Goal: Task Accomplishment & Management: Complete application form

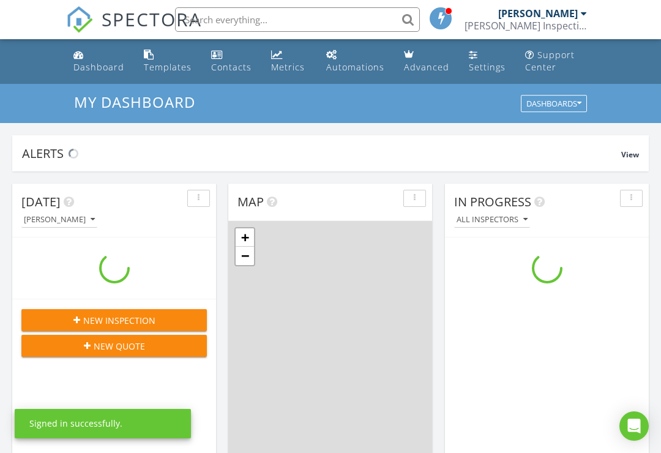
scroll to position [1114, 661]
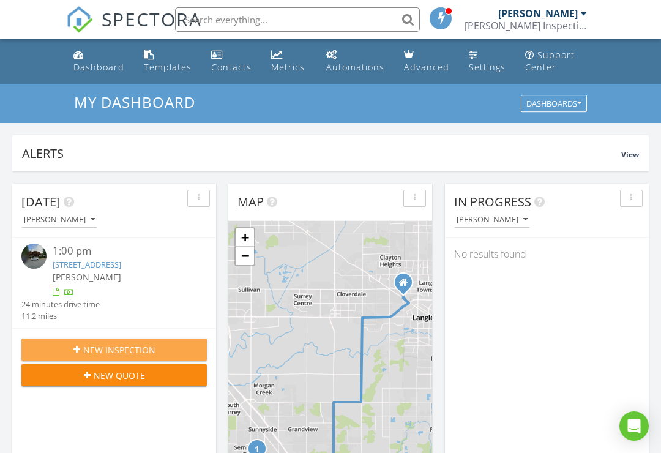
click at [147, 356] on span "New Inspection" at bounding box center [119, 349] width 72 height 13
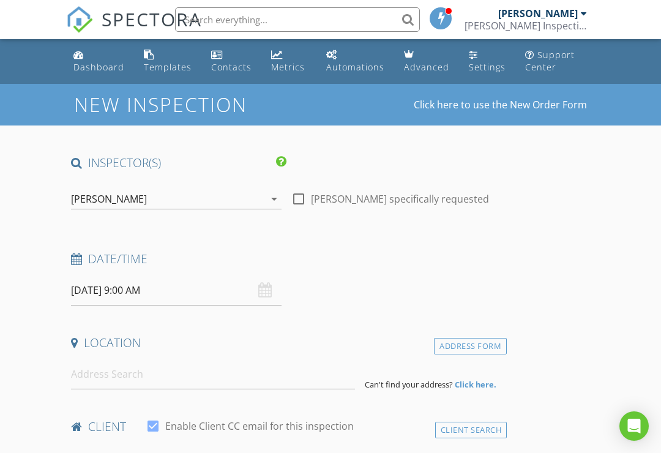
click at [225, 291] on input "08/28/2025 9:00 AM" at bounding box center [176, 290] width 210 height 30
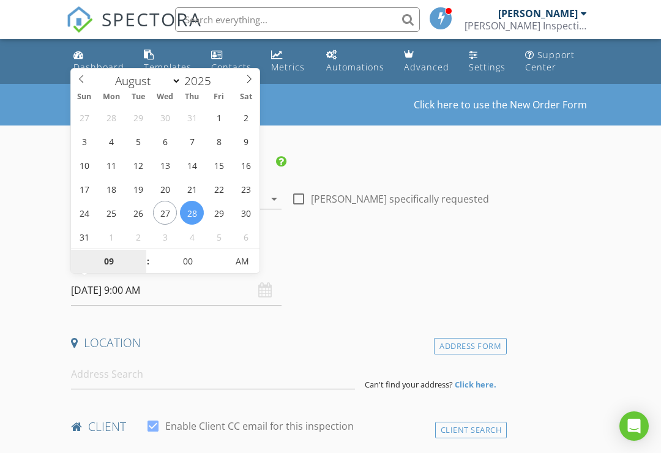
type input "08/29/2025 9:00 AM"
click at [116, 261] on input "09" at bounding box center [108, 262] width 75 height 24
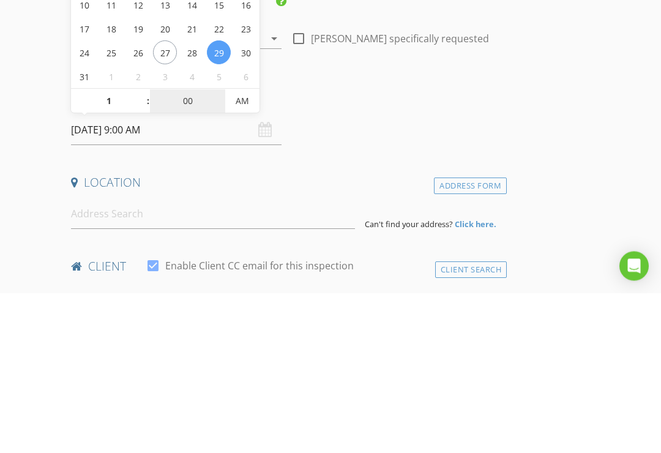
click at [190, 250] on input "00" at bounding box center [187, 262] width 75 height 24
type input "01"
type input "08/29/2025 1:00 AM"
type input "03"
type input "08/29/2025 1:03 PM"
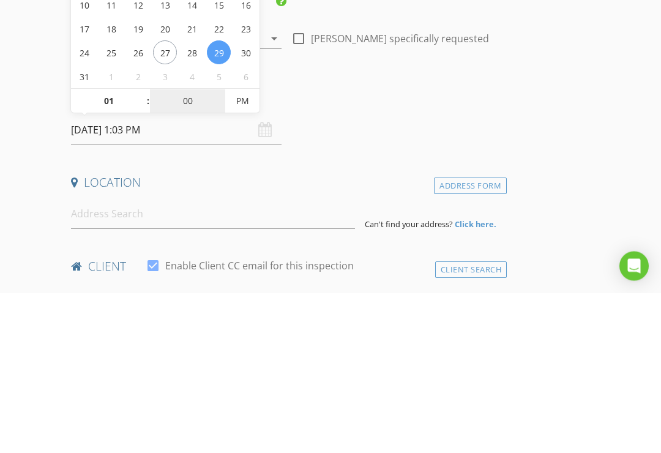
type input "0"
type input "30"
type input "[DATE] 1:30 PM"
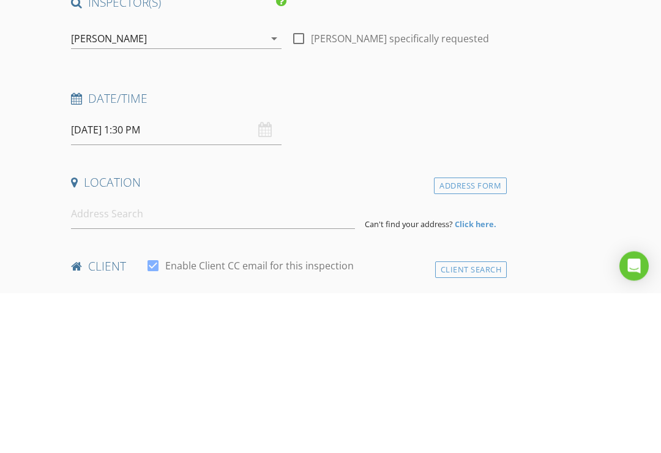
scroll to position [160, 0]
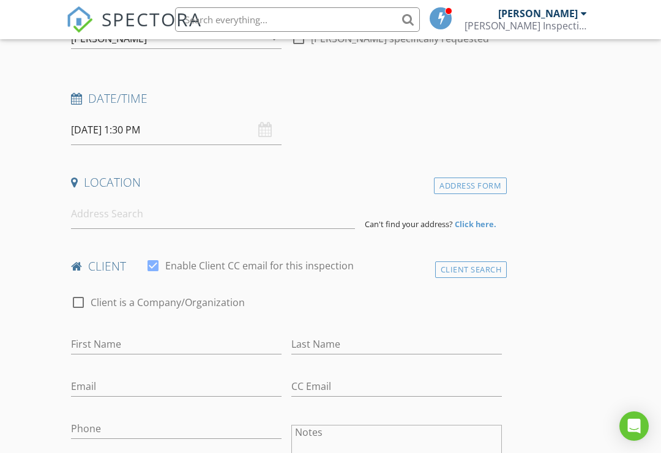
click at [155, 122] on input "[DATE] 1:30 PM" at bounding box center [176, 130] width 210 height 30
click at [287, 220] on input at bounding box center [213, 214] width 284 height 30
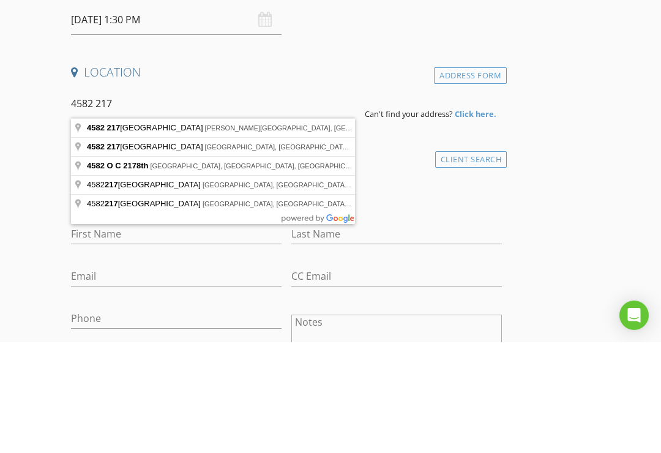
type input "4582 217B Street, Langley, BC, Canada"
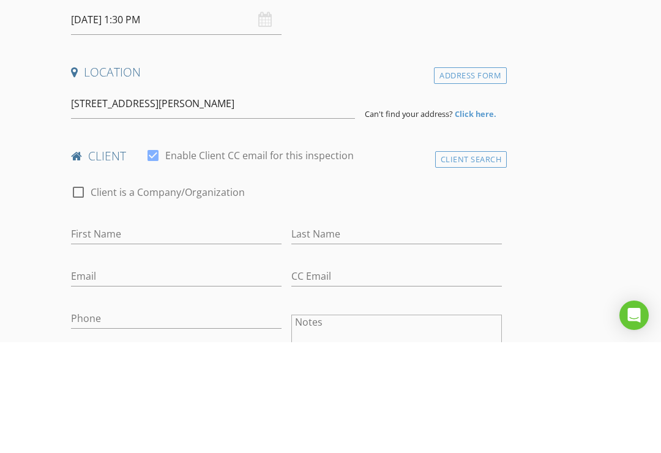
scroll to position [271, 0]
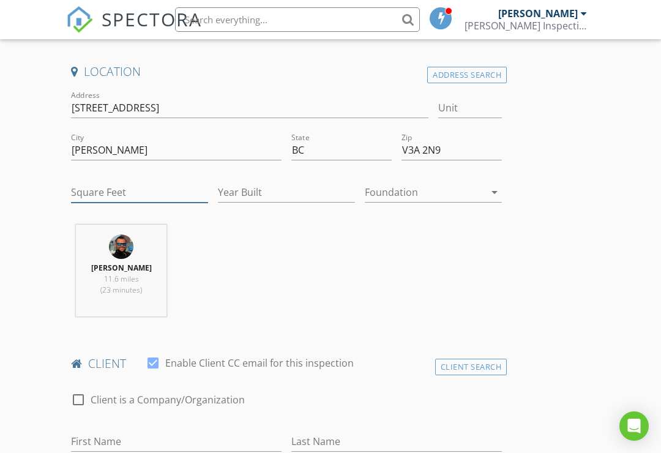
click at [132, 199] on input "Square Feet" at bounding box center [139, 192] width 137 height 20
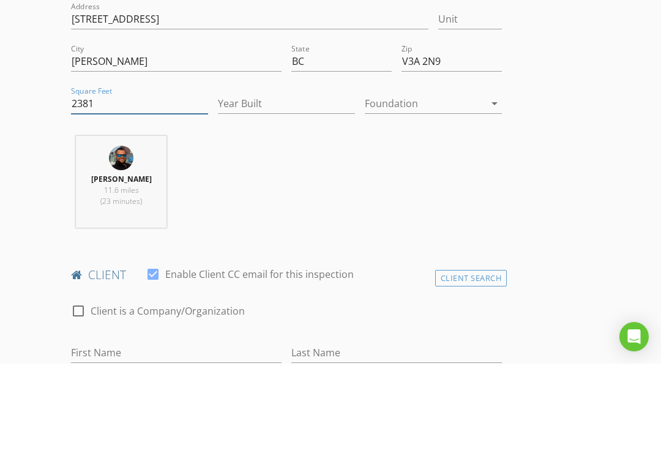
type input "2381"
click at [250, 183] on input "Year Built" at bounding box center [286, 193] width 137 height 20
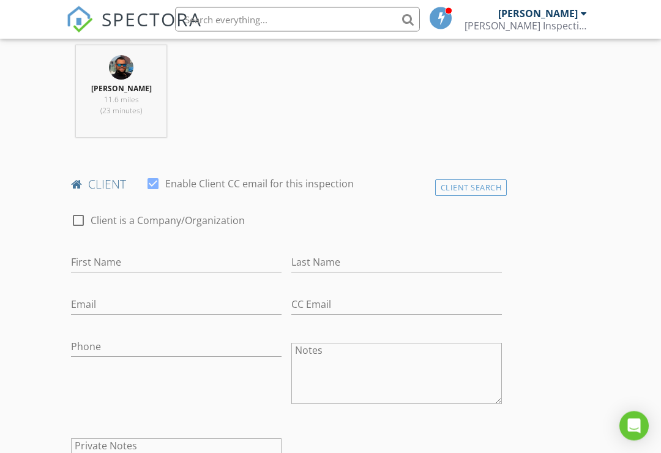
scroll to position [448, 0]
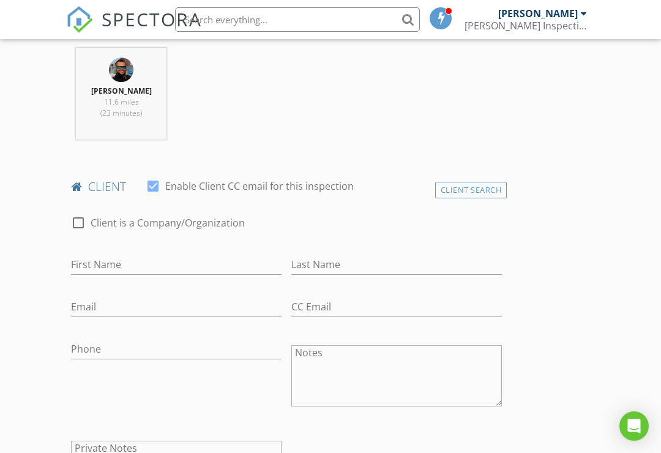
type input "1991"
click at [481, 190] on div "Client Search" at bounding box center [471, 190] width 72 height 17
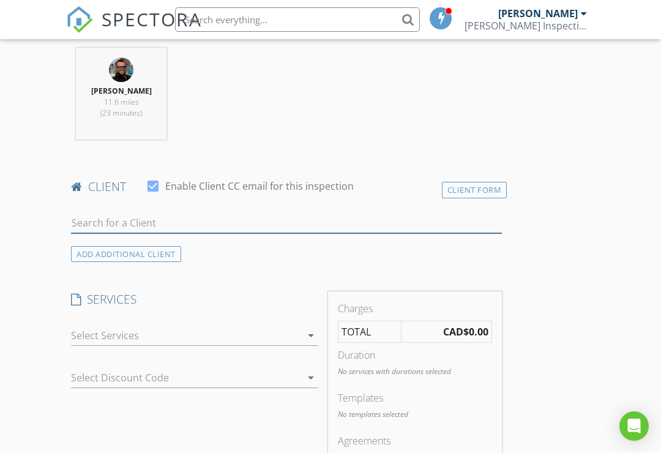
click at [253, 221] on input "text" at bounding box center [286, 223] width 431 height 20
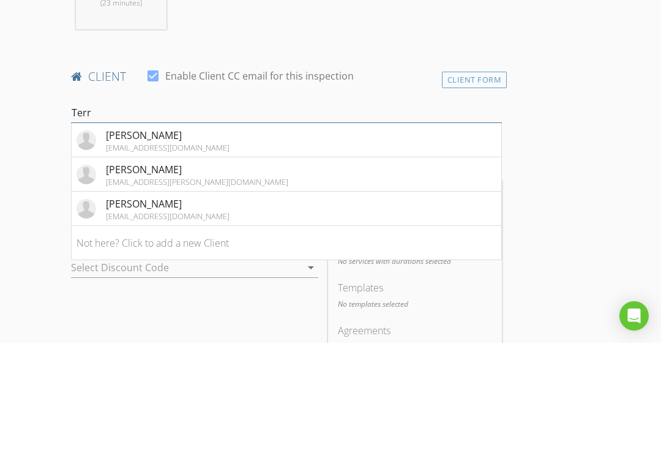
type input "Terr"
click at [166, 321] on div "[EMAIL_ADDRESS][DOMAIN_NAME]" at bounding box center [168, 326] width 124 height 10
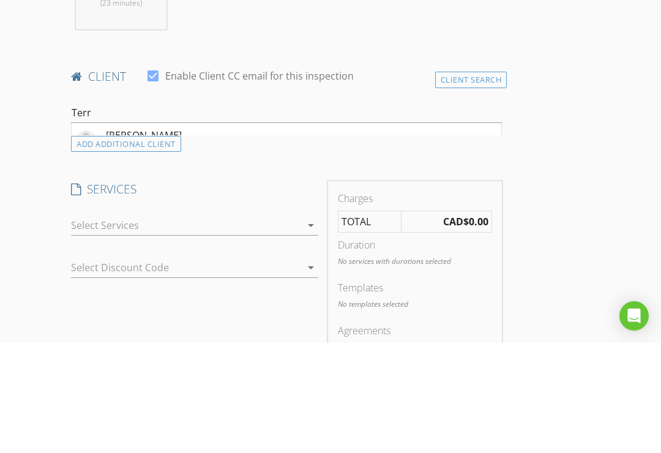
scroll to position [558, 0]
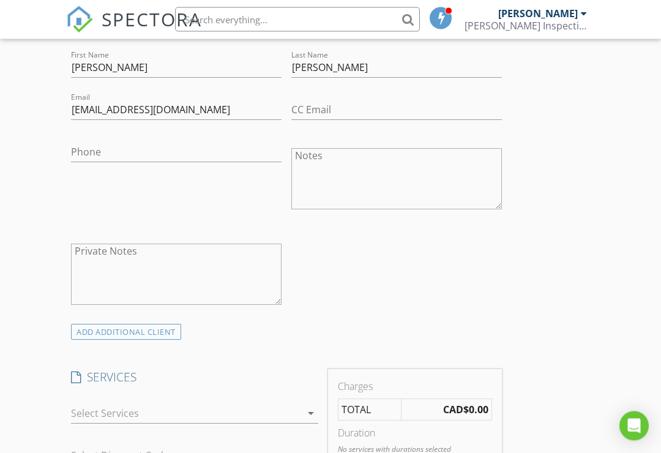
click at [160, 332] on div "ADD ADDITIONAL client" at bounding box center [126, 332] width 110 height 17
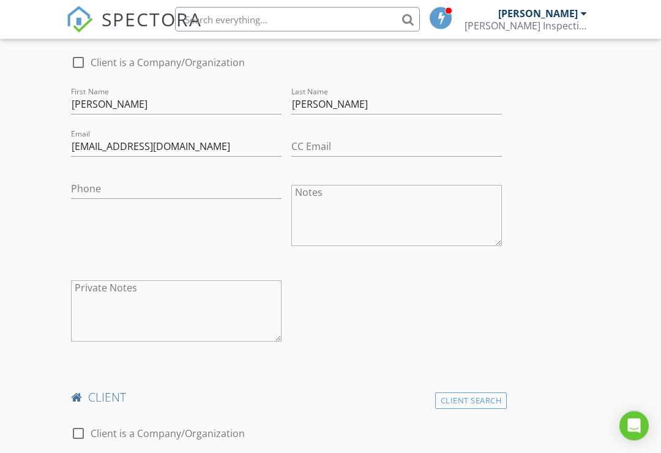
scroll to position [701, 0]
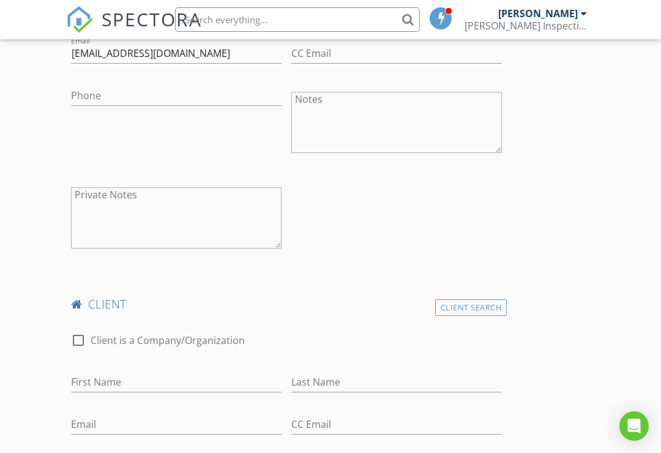
click at [449, 311] on div "Client Search" at bounding box center [471, 307] width 72 height 17
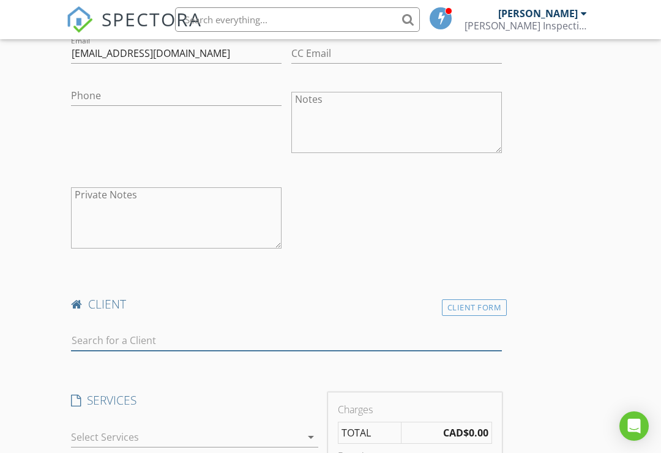
click at [253, 347] on input "text" at bounding box center [286, 340] width 431 height 20
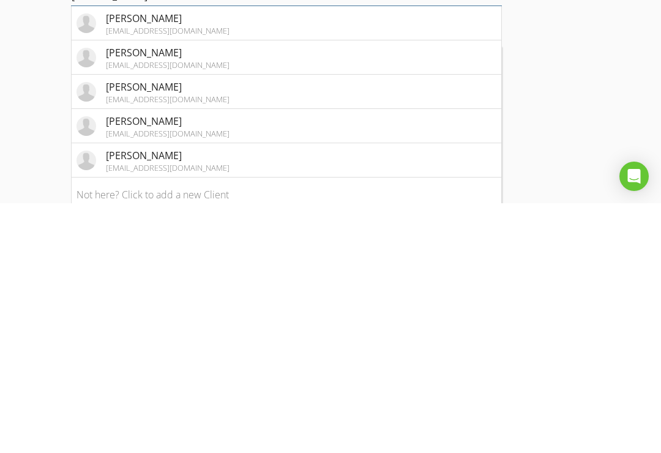
scroll to position [796, 0]
type input "Haro"
click at [160, 397] on div "[PERSON_NAME]" at bounding box center [168, 404] width 124 height 15
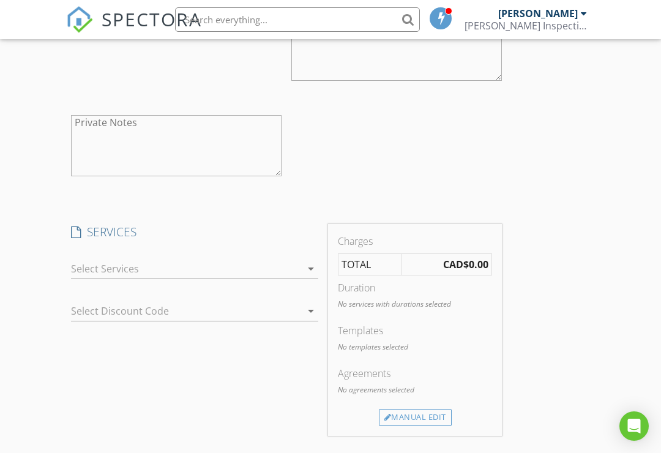
scroll to position [1279, 0]
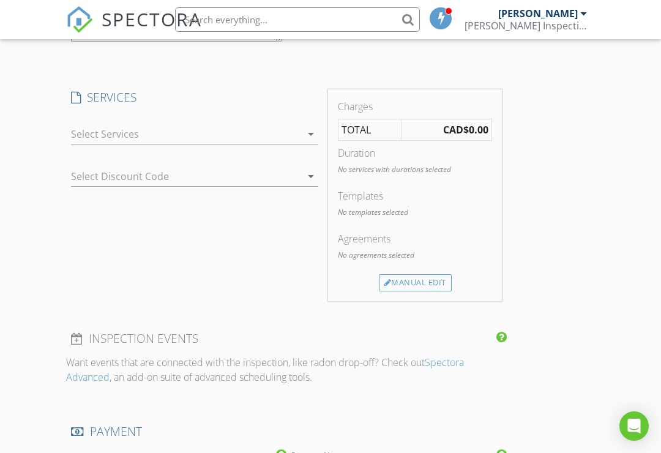
click at [303, 133] on icon "arrow_drop_down" at bounding box center [310, 134] width 15 height 15
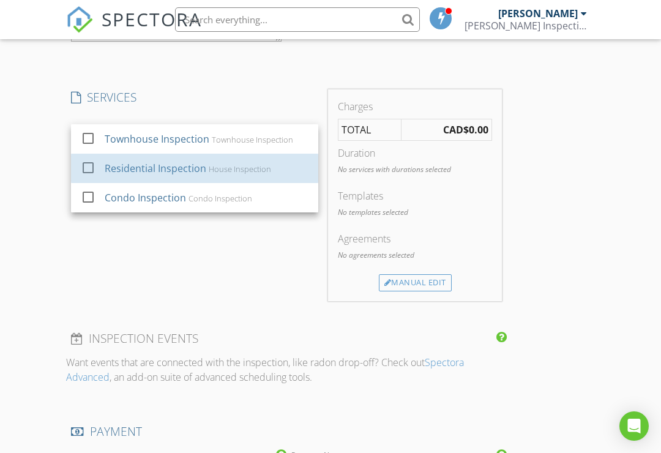
click at [190, 167] on div "Residential Inspection" at bounding box center [156, 168] width 102 height 15
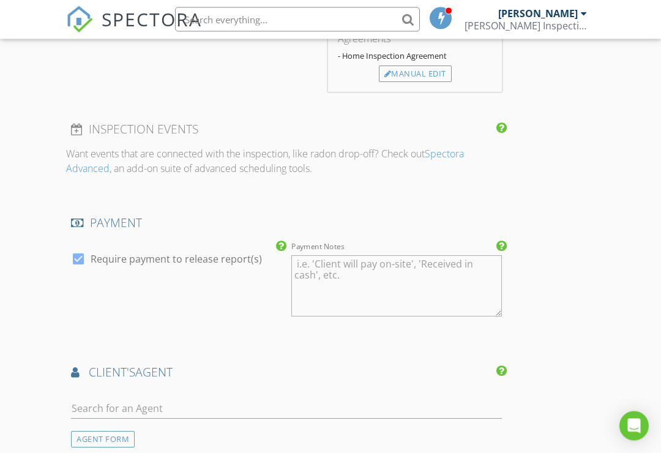
scroll to position [1720, 0]
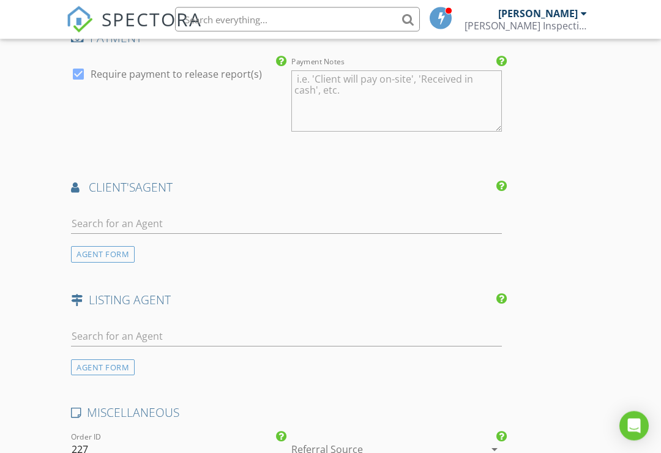
click at [119, 247] on div "AGENT FORM" at bounding box center [103, 255] width 64 height 17
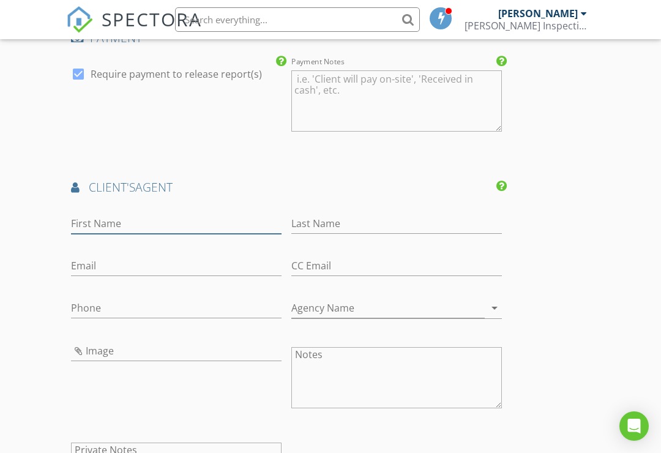
click at [166, 213] on input "First Name" at bounding box center [176, 223] width 210 height 20
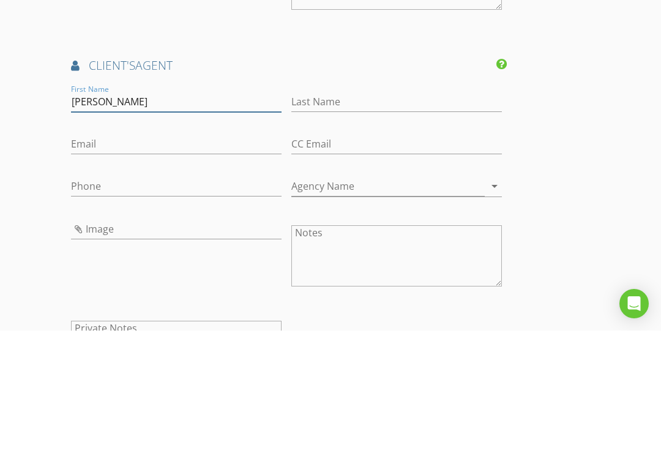
type input "[PERSON_NAME]"
click at [428, 214] on input "Last Name" at bounding box center [396, 224] width 210 height 20
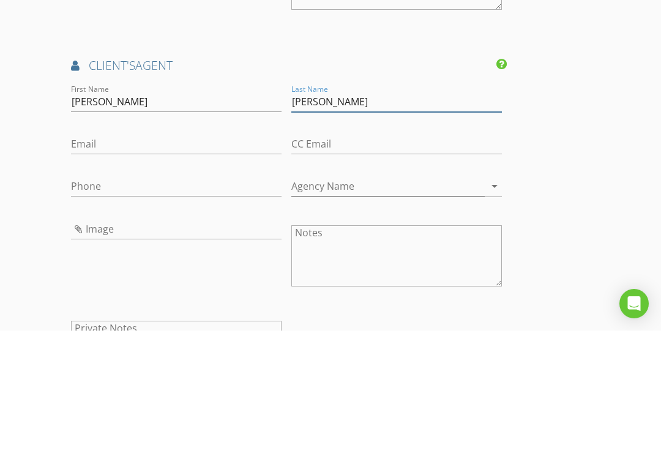
type input "[PERSON_NAME]"
click at [452, 299] on input "Agency Name" at bounding box center [387, 309] width 193 height 20
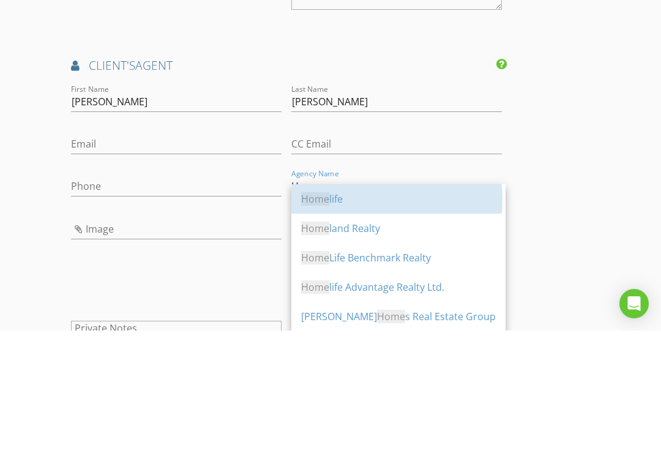
click at [344, 314] on div "Home life" at bounding box center [398, 321] width 195 height 15
type input "Homelife"
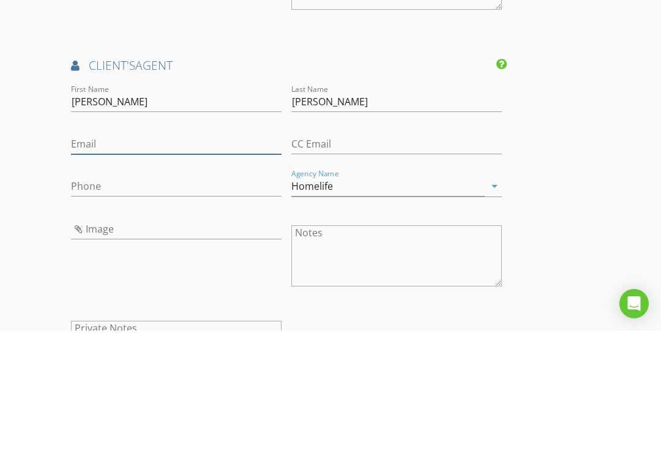
click at [209, 256] on input "Email" at bounding box center [176, 266] width 210 height 20
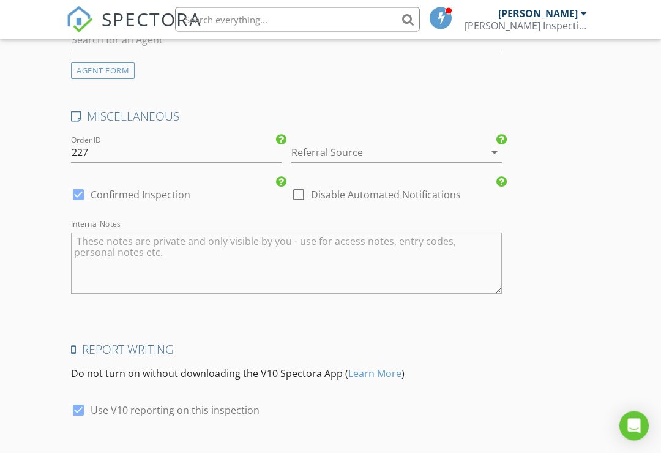
scroll to position [2339, 0]
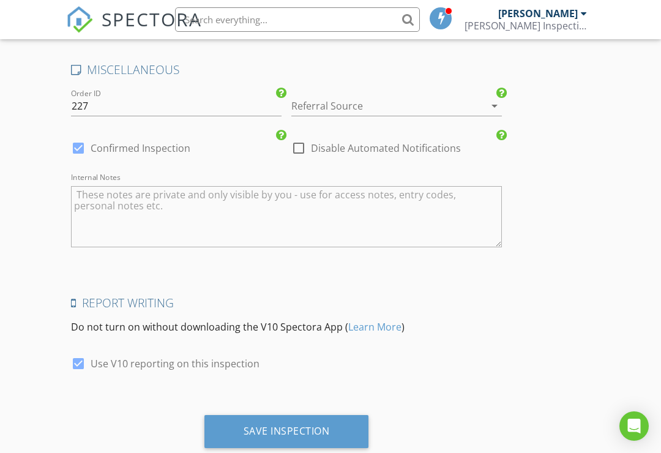
type input "Christine.tobias@me.com"
click at [288, 425] on div "Save Inspection" at bounding box center [286, 431] width 86 height 12
